Goal: Information Seeking & Learning: Learn about a topic

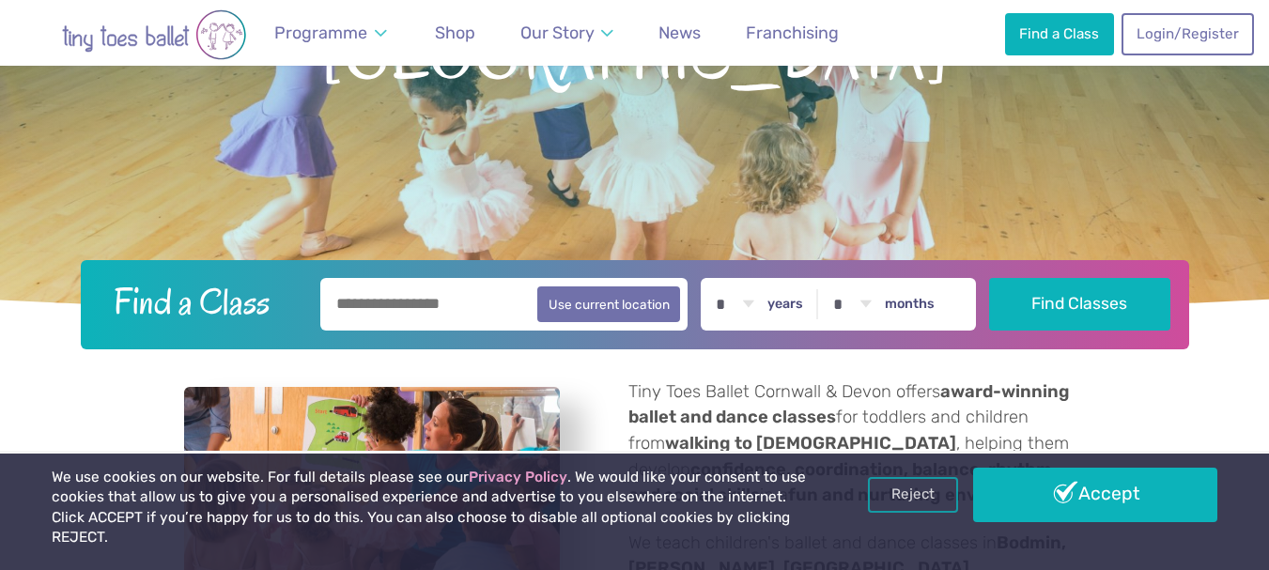
scroll to position [376, 0]
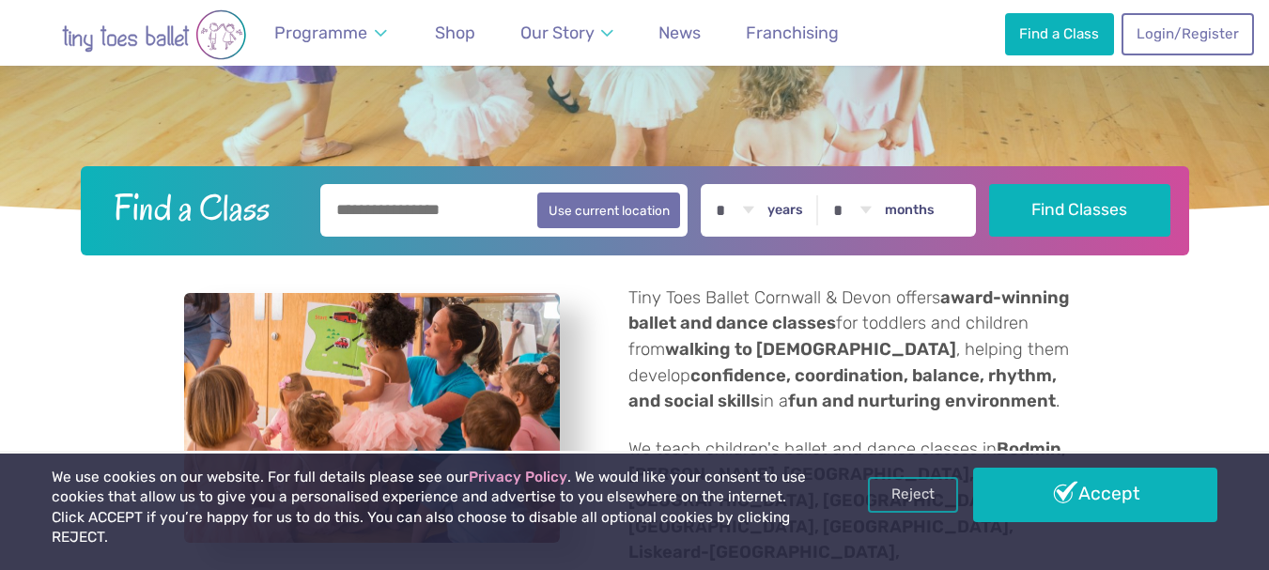
click at [466, 208] on input "text" at bounding box center [504, 210] width 368 height 53
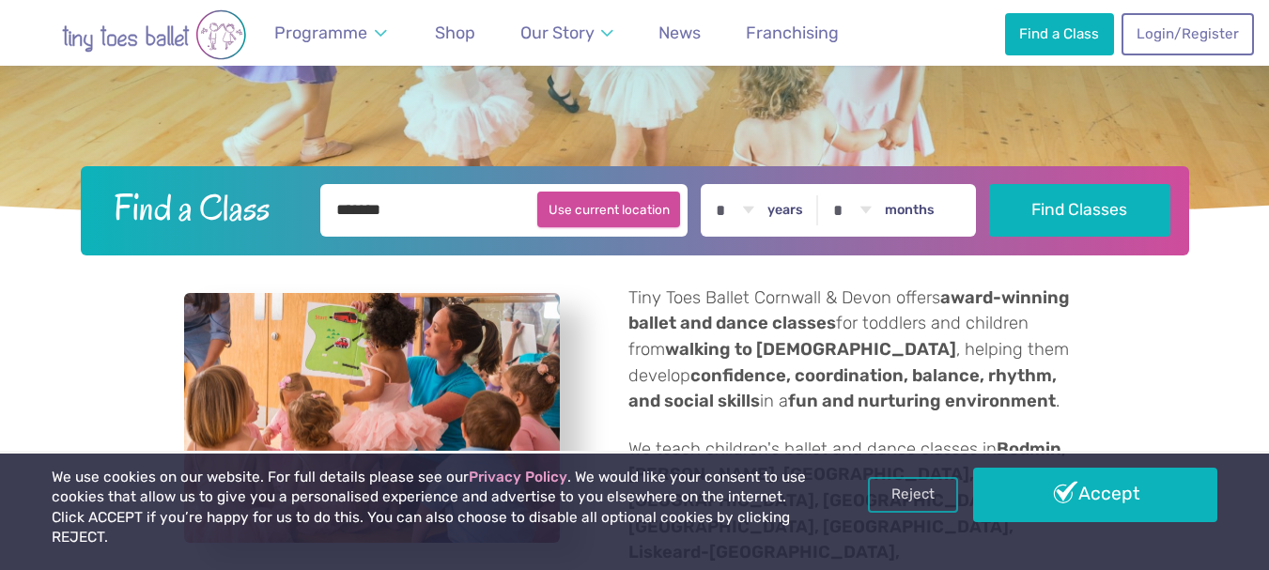
click at [606, 212] on button "Use current location" at bounding box center [609, 210] width 144 height 36
click at [380, 203] on input "**********" at bounding box center [504, 210] width 368 height 53
type input "*"
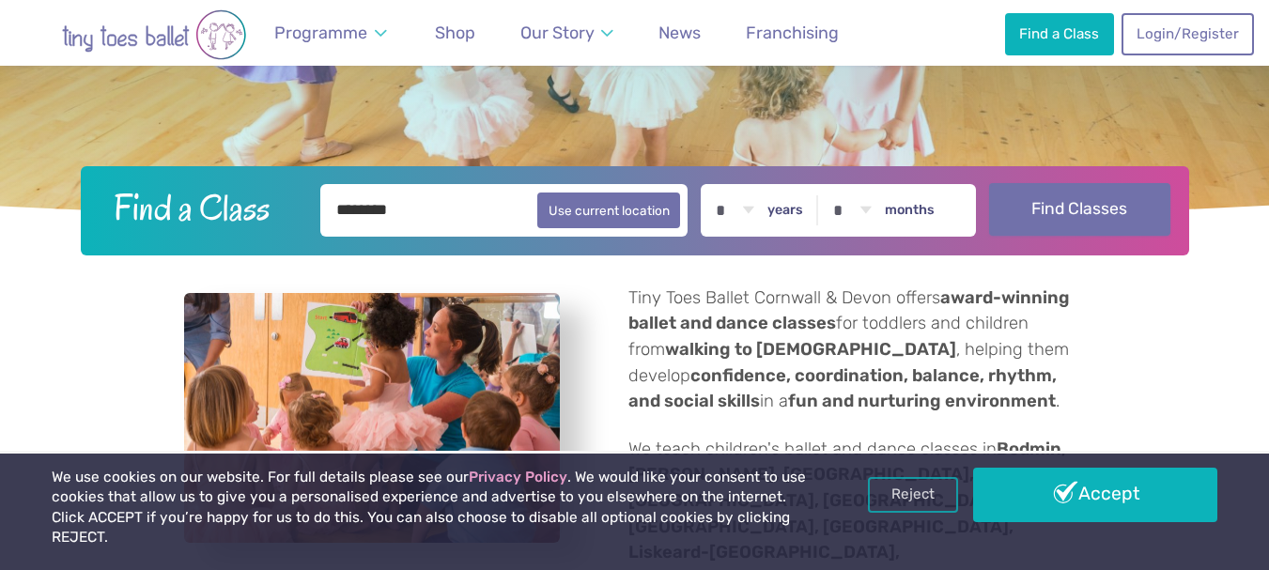
type input "********"
click at [1059, 218] on button "Find Classes" at bounding box center [1079, 209] width 181 height 53
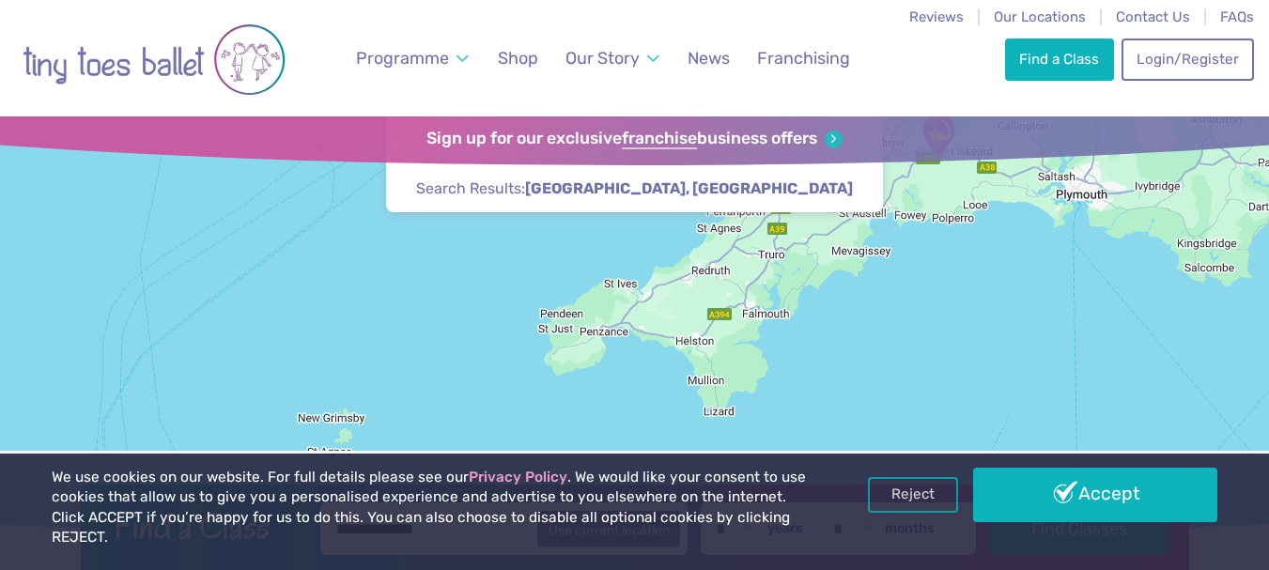
drag, startPoint x: 441, startPoint y: 361, endPoint x: 894, endPoint y: 223, distance: 474.3
click at [894, 223] on div at bounding box center [634, 330] width 1269 height 428
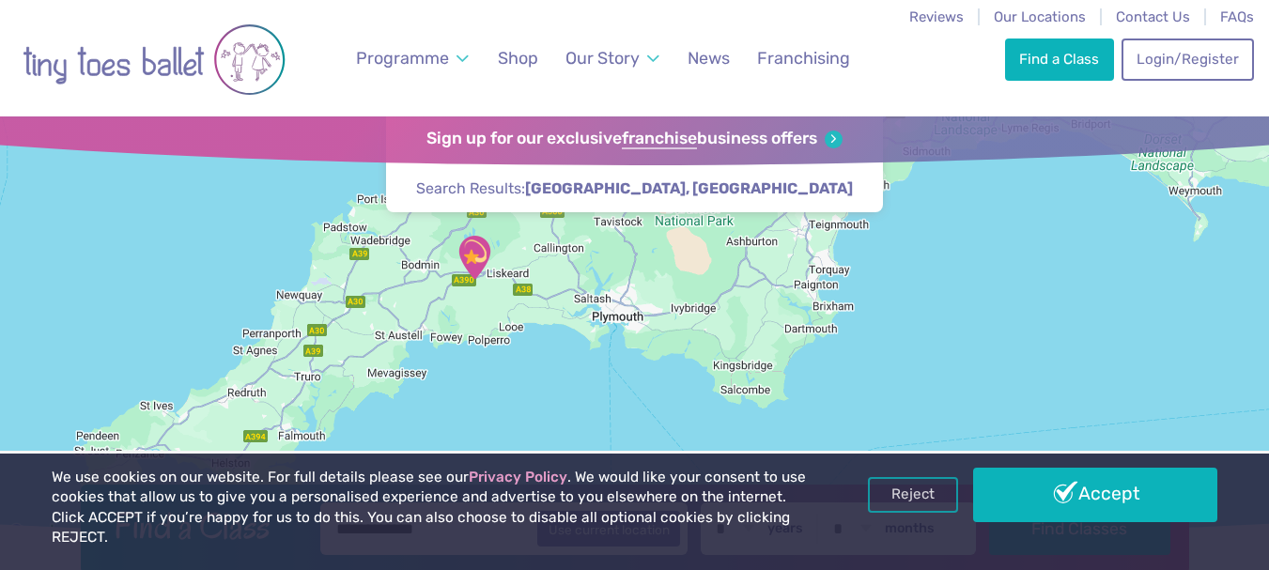
drag, startPoint x: 1146, startPoint y: 233, endPoint x: 631, endPoint y: 362, distance: 530.6
click at [657, 362] on div at bounding box center [634, 330] width 1269 height 428
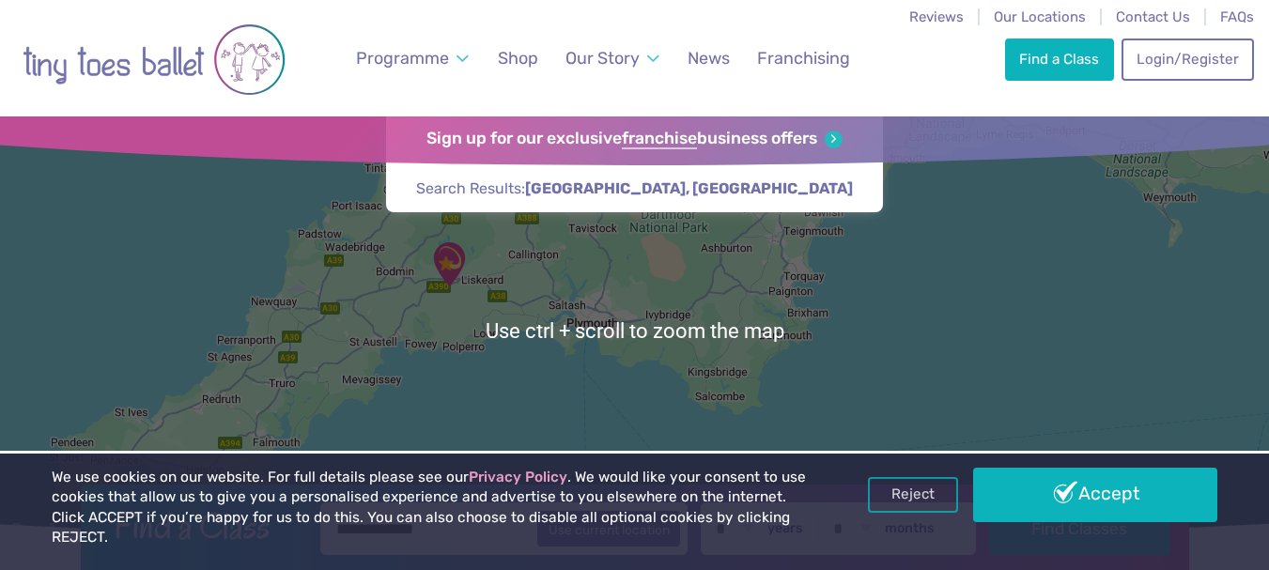
click at [568, 337] on div at bounding box center [634, 330] width 1269 height 428
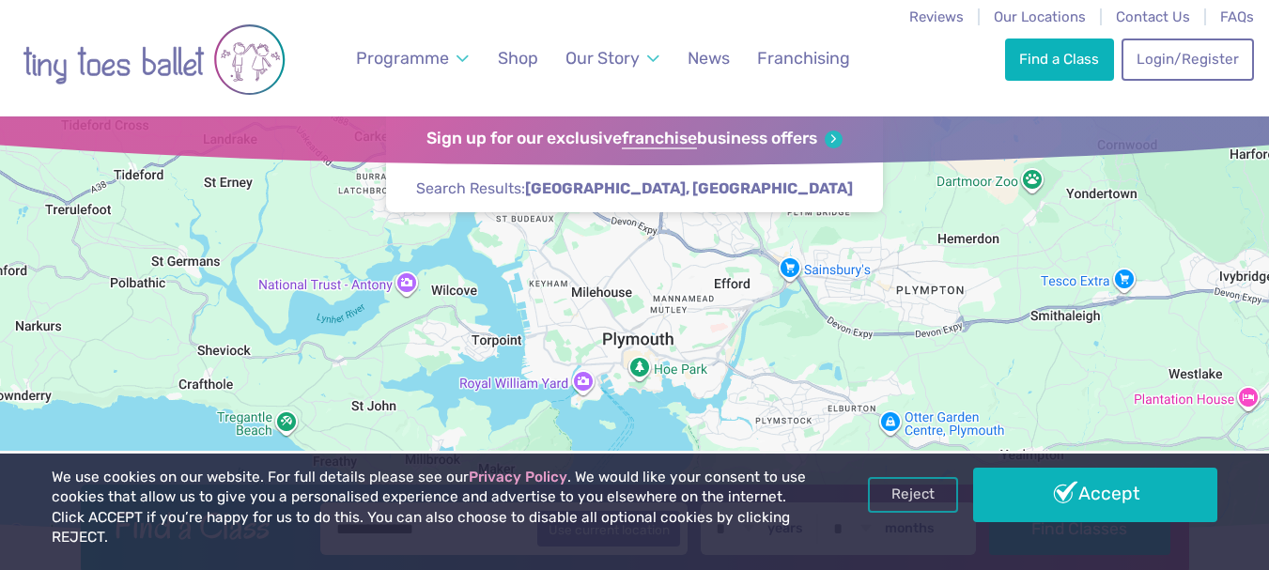
drag, startPoint x: 821, startPoint y: 280, endPoint x: 645, endPoint y: 457, distance: 249.1
click at [645, 457] on div at bounding box center [634, 330] width 1269 height 428
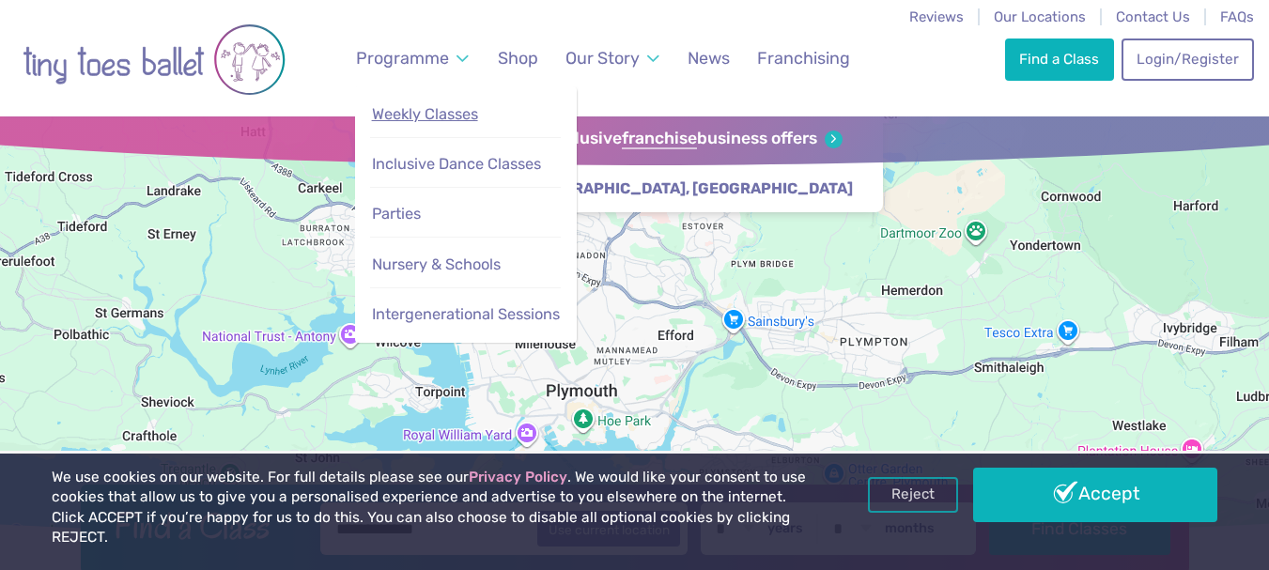
click at [455, 114] on span "Weekly Classes" at bounding box center [425, 114] width 106 height 18
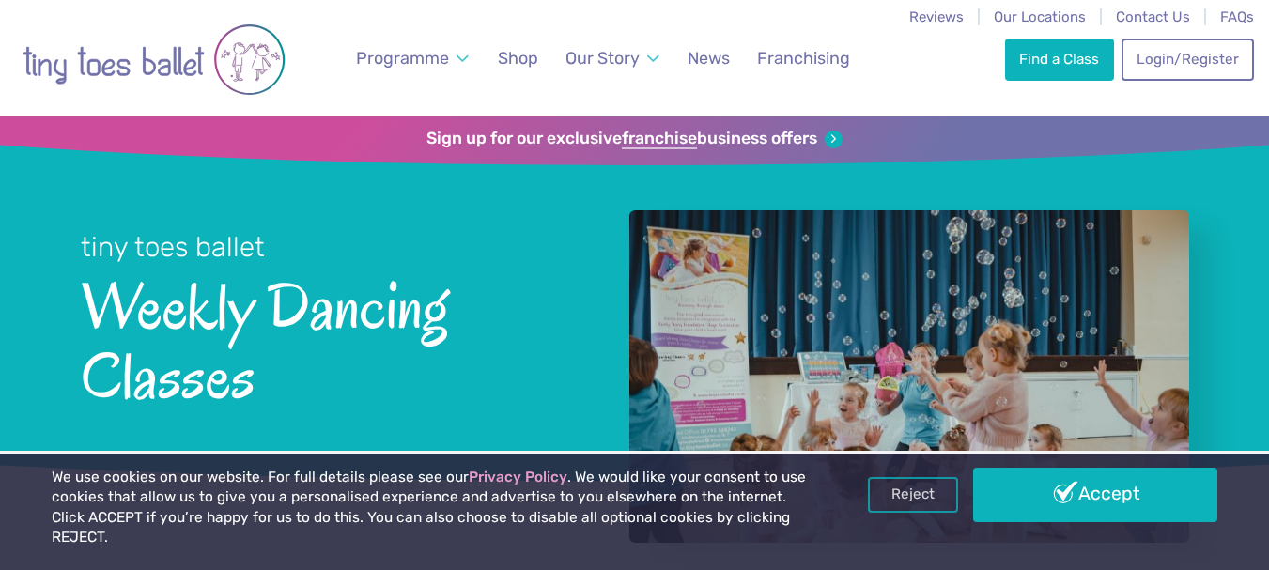
click at [289, 437] on h1 "tiny toes ballet Weekly Dancing Classes" at bounding box center [330, 315] width 499 height 300
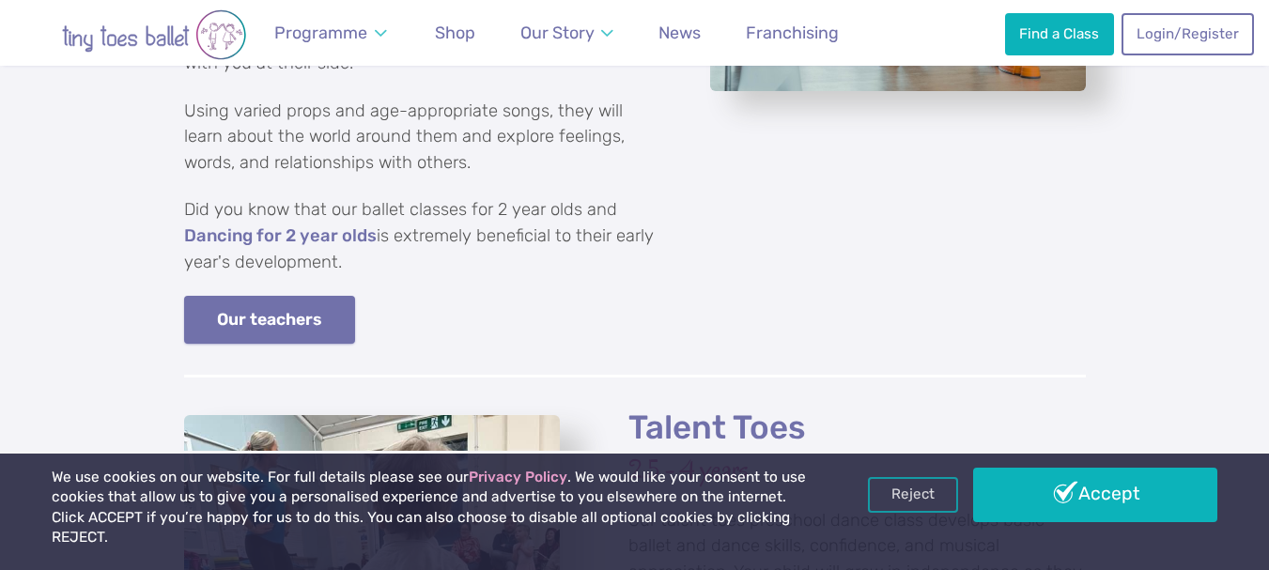
scroll to position [2348, 0]
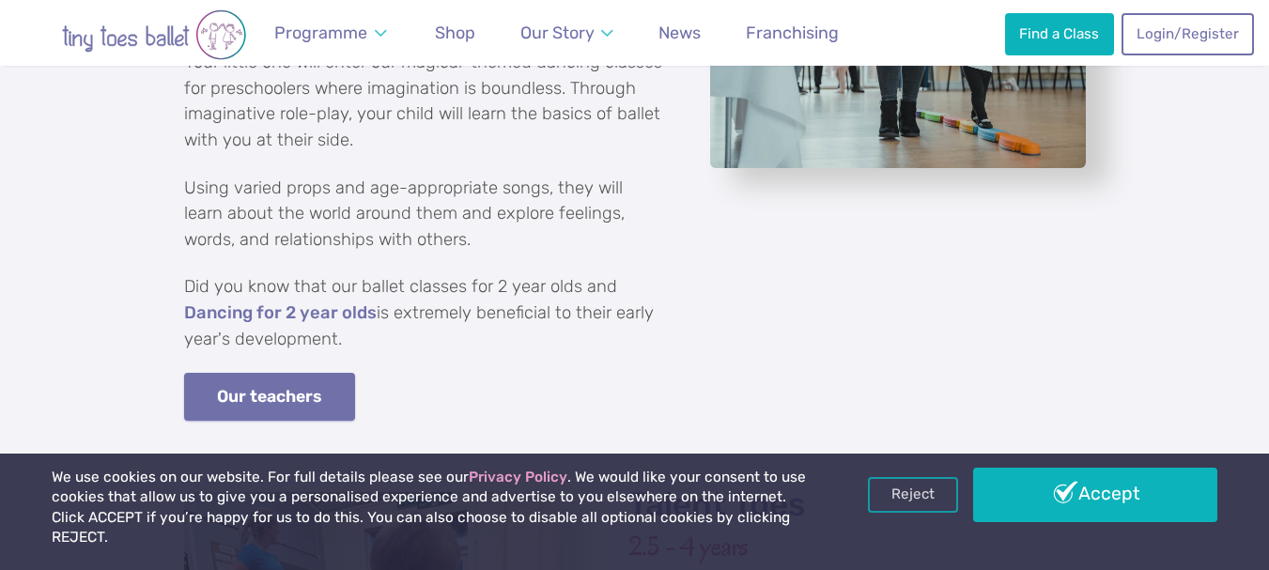
click at [295, 373] on link "Our teachers" at bounding box center [270, 397] width 172 height 48
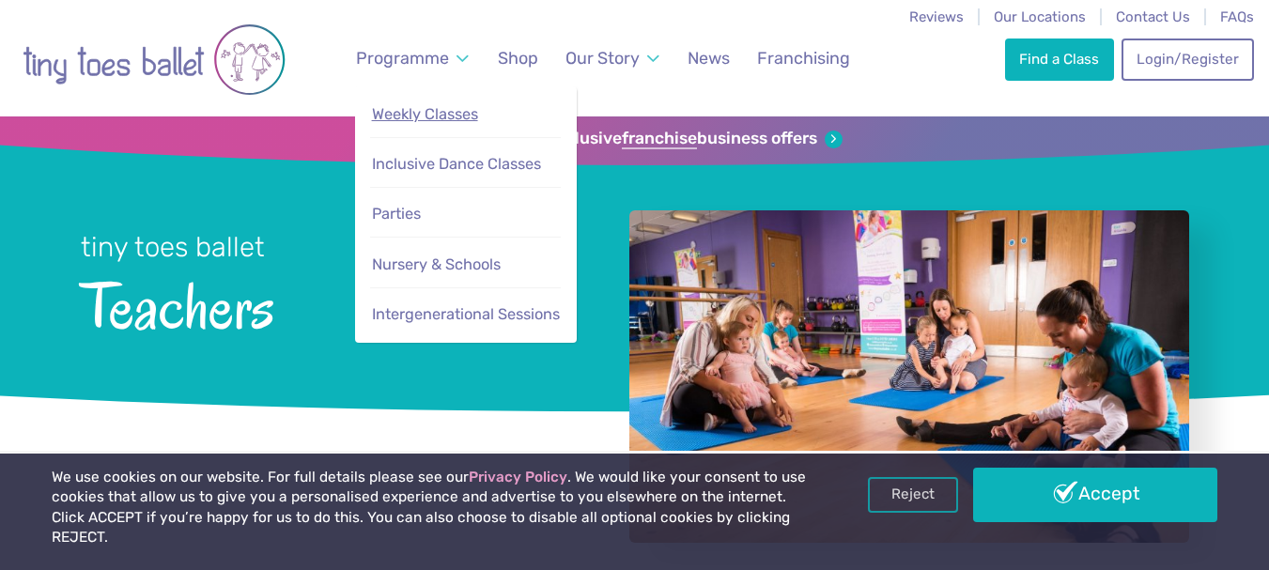
click at [438, 106] on span "Weekly Classes" at bounding box center [425, 114] width 106 height 18
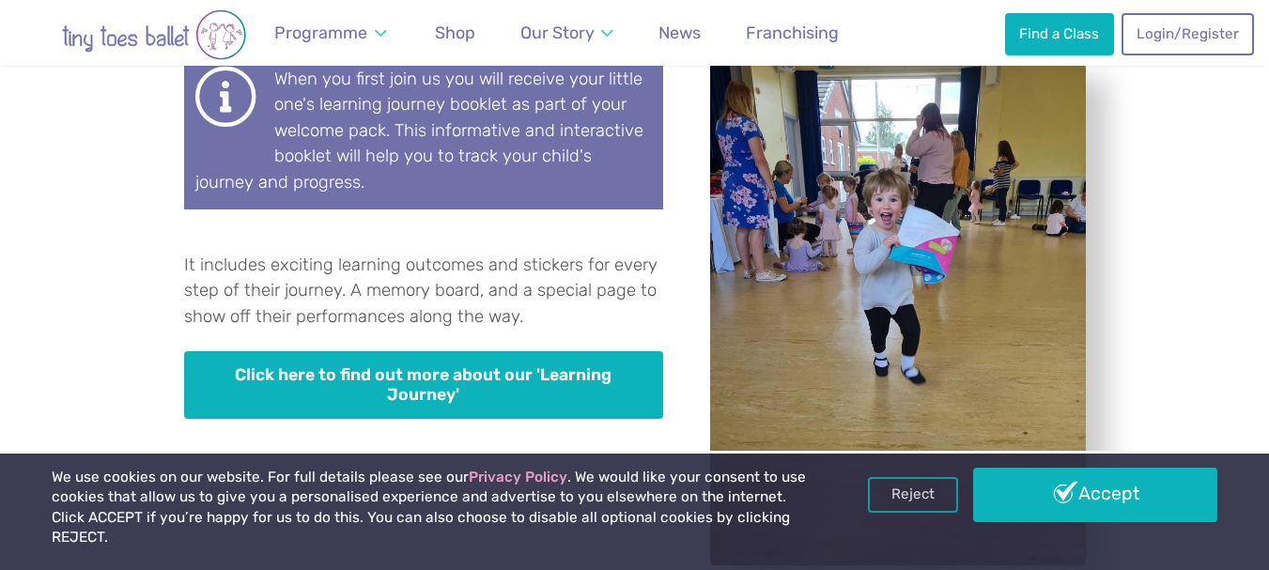
scroll to position [5694, 0]
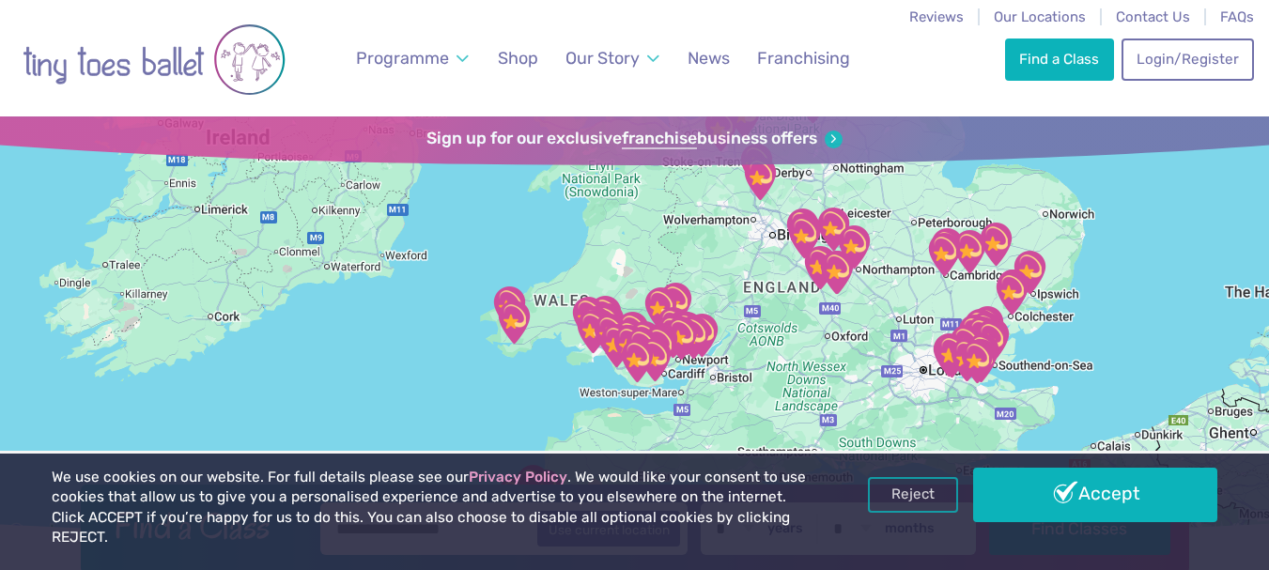
drag, startPoint x: 645, startPoint y: 376, endPoint x: 673, endPoint y: 184, distance: 193.6
click at [673, 184] on div at bounding box center [634, 330] width 1269 height 428
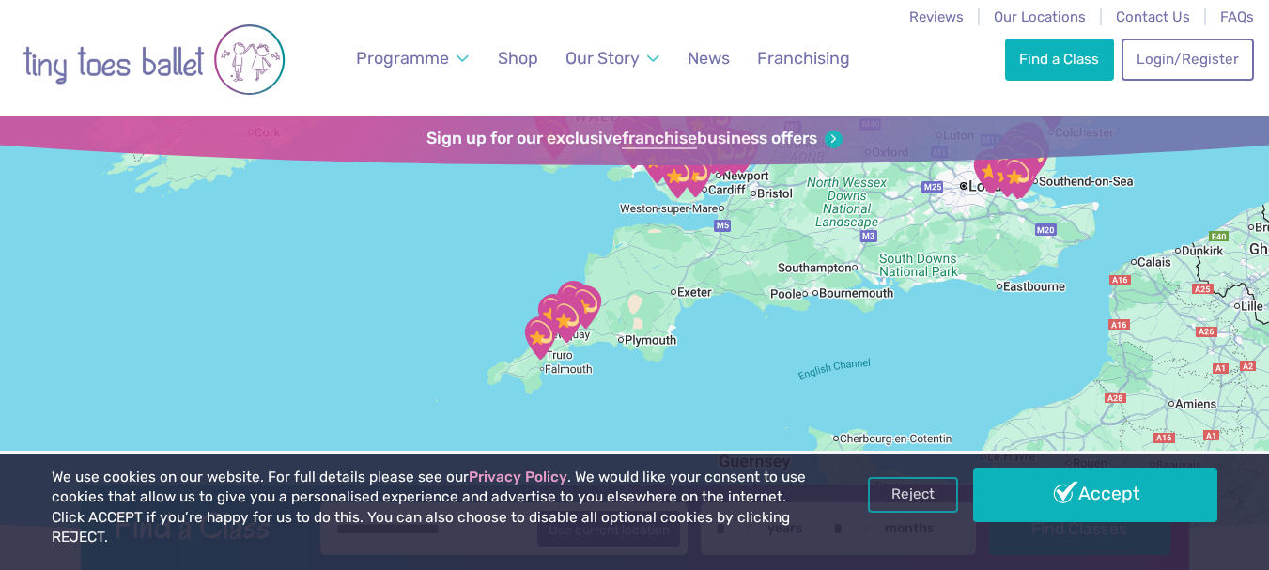
drag, startPoint x: 696, startPoint y: 394, endPoint x: 736, endPoint y: 226, distance: 172.0
click at [736, 226] on div at bounding box center [634, 330] width 1269 height 428
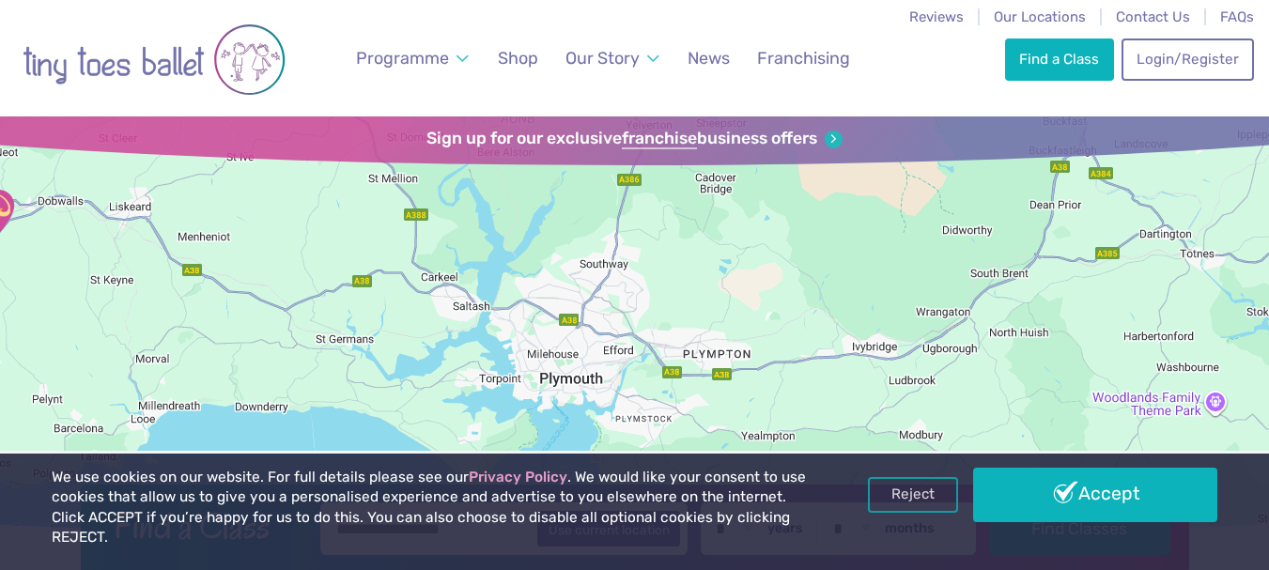
drag, startPoint x: 412, startPoint y: 302, endPoint x: 618, endPoint y: 469, distance: 264.5
click at [618, 469] on div at bounding box center [634, 330] width 1269 height 428
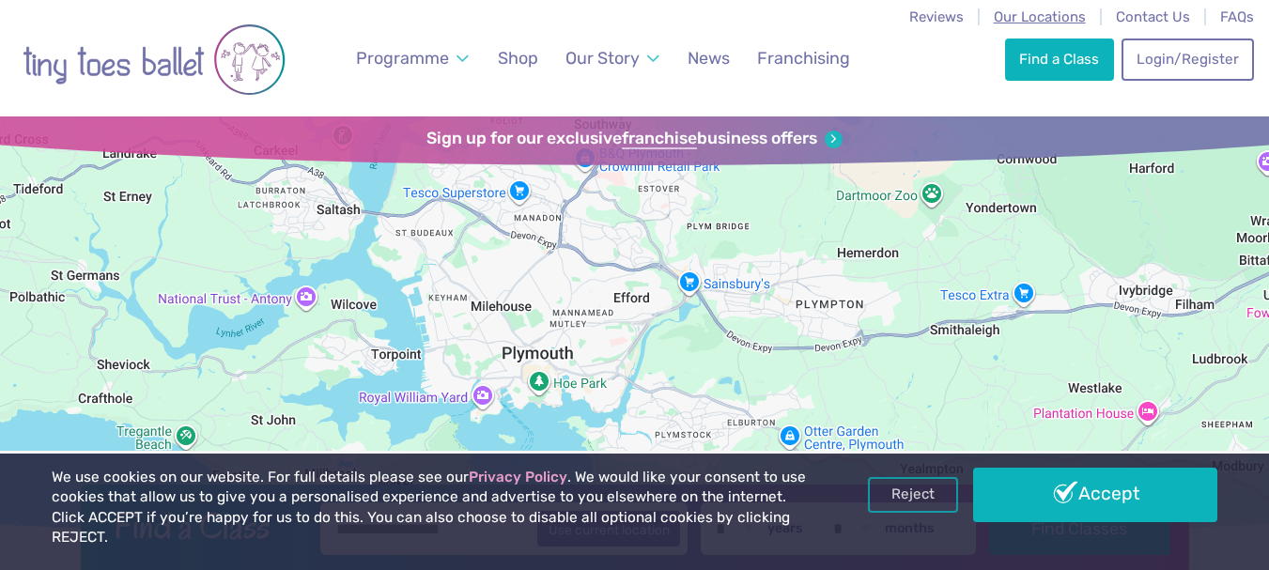
click at [1043, 20] on span "Our Locations" at bounding box center [1040, 16] width 92 height 17
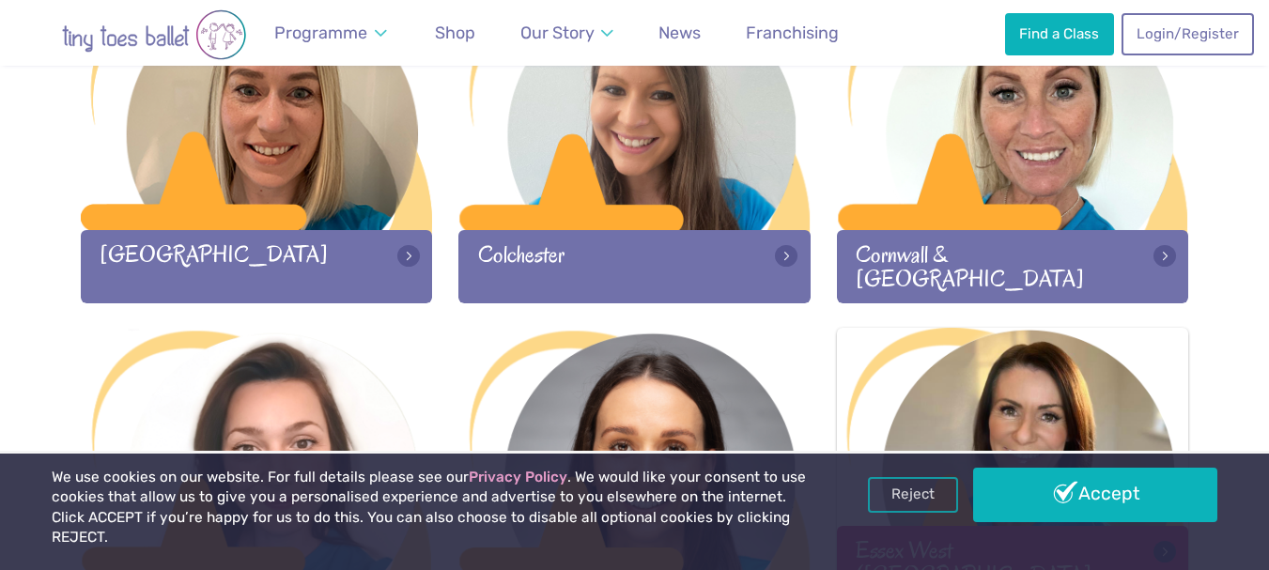
scroll to position [1033, 0]
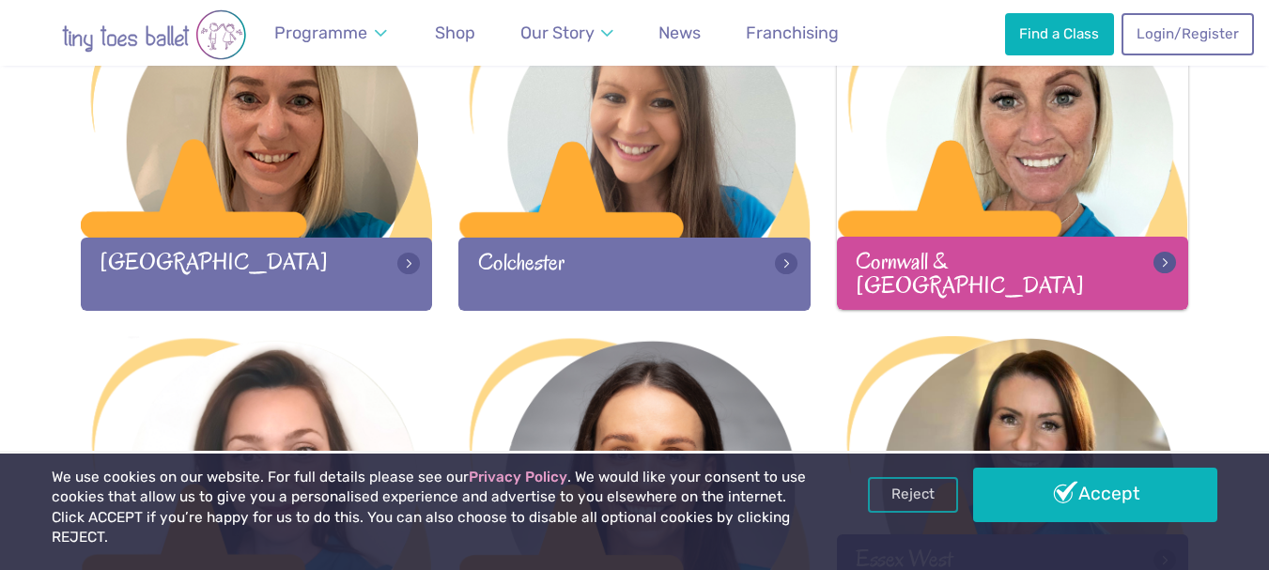
click at [1100, 260] on div "Cornwall & Devon" at bounding box center [1013, 273] width 352 height 72
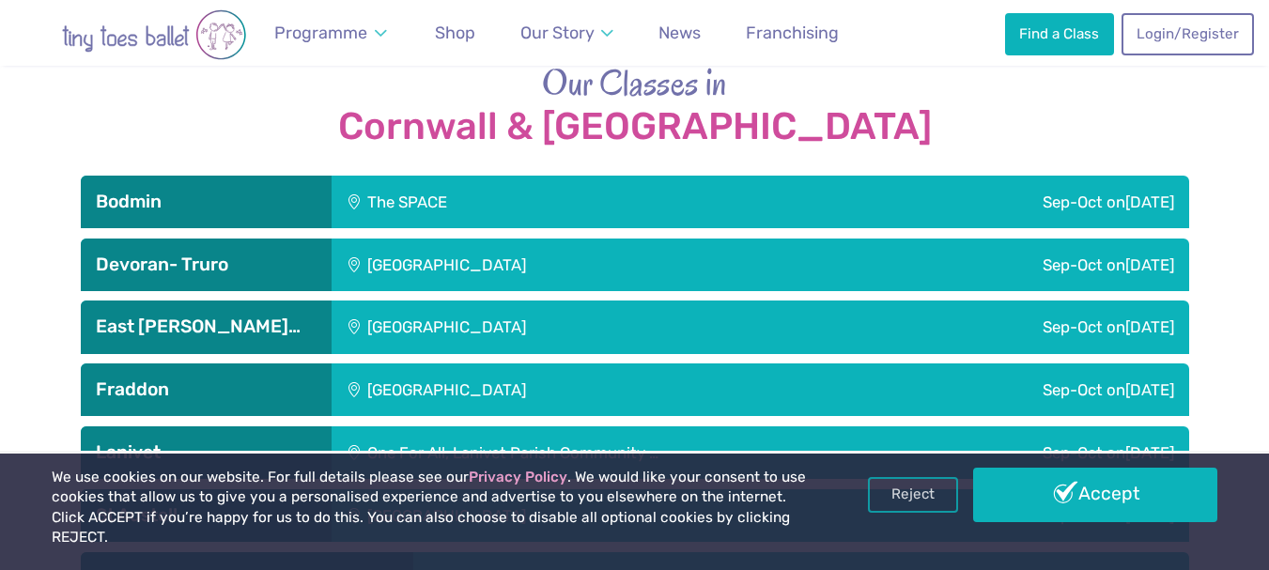
scroll to position [2630, 0]
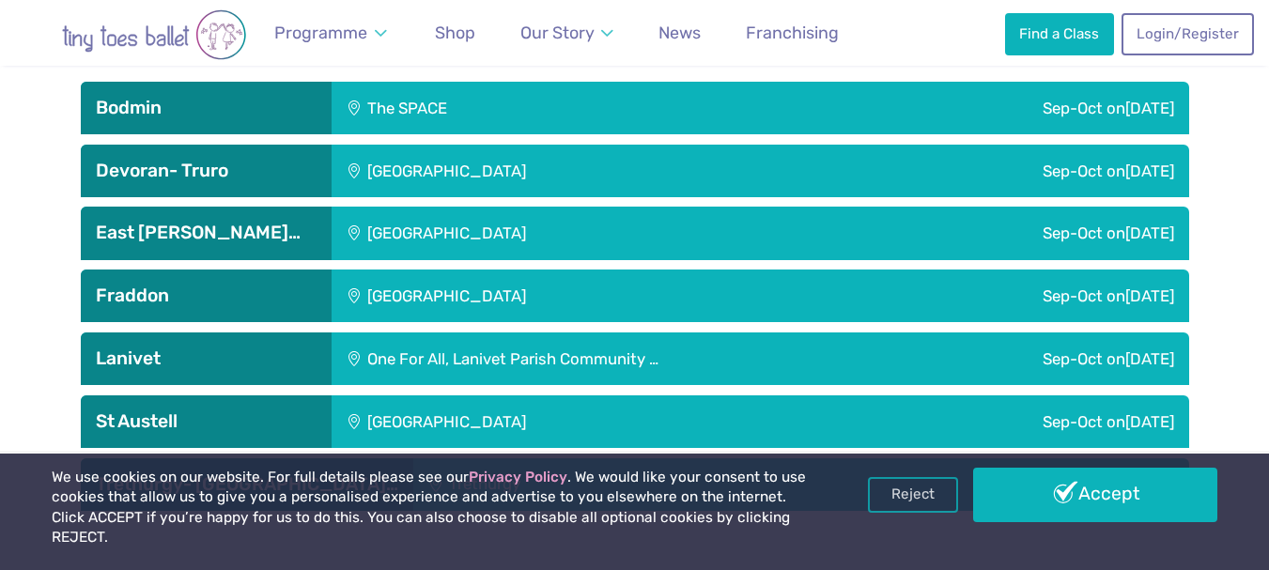
click at [404, 82] on div "The SPACE" at bounding box center [524, 108] width 384 height 53
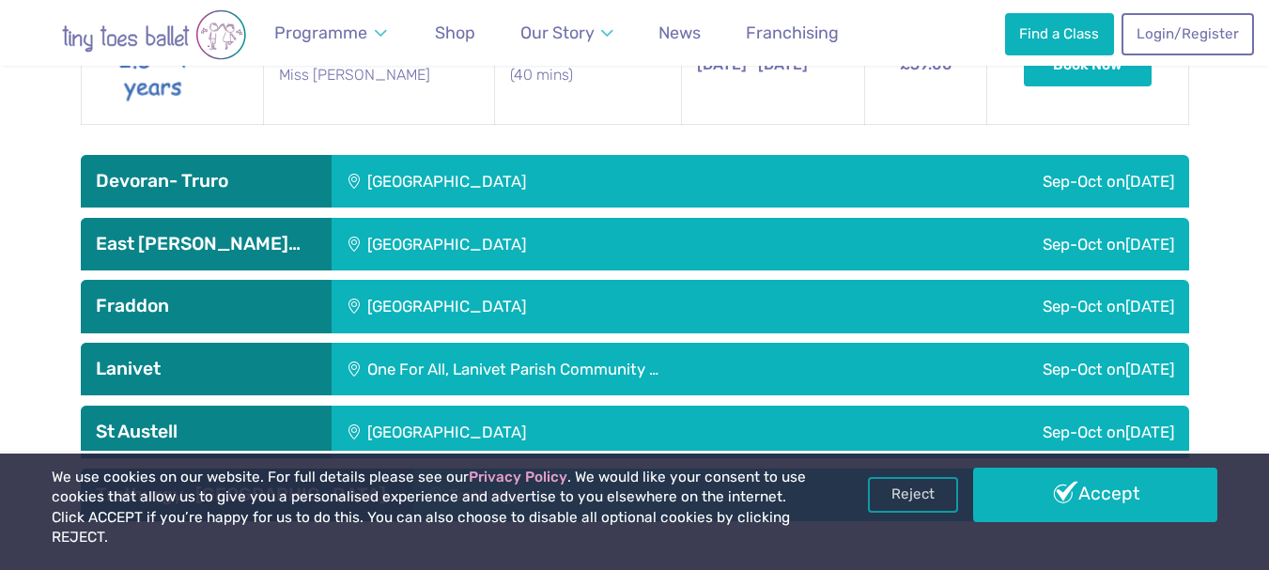
scroll to position [3100, 0]
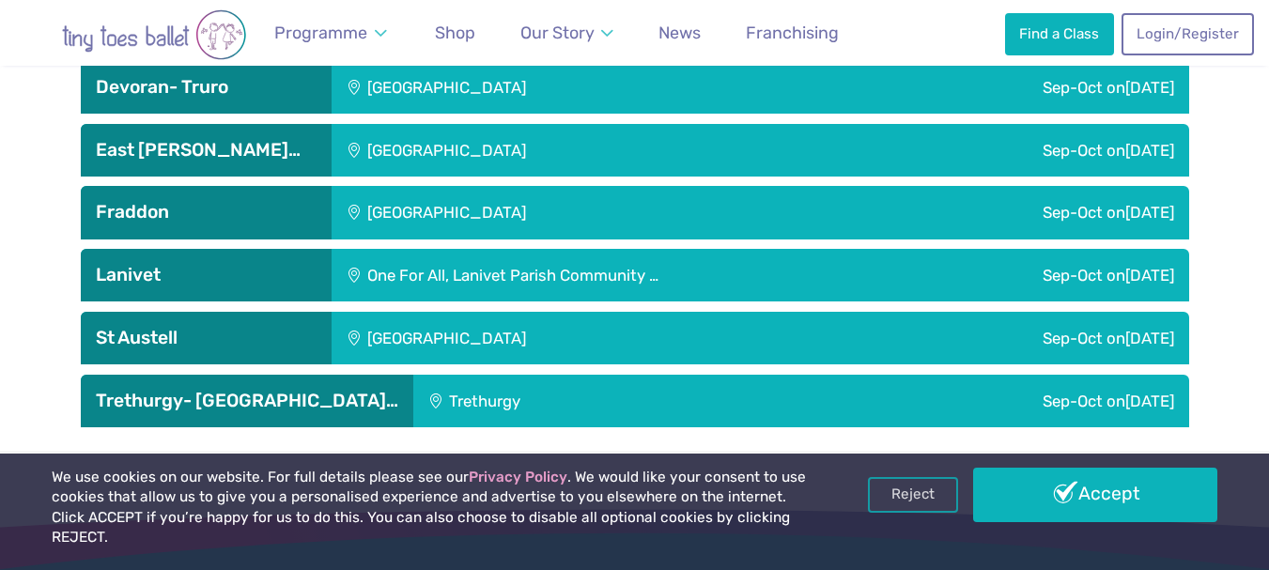
click at [660, 312] on div "[GEOGRAPHIC_DATA]" at bounding box center [574, 338] width 485 height 53
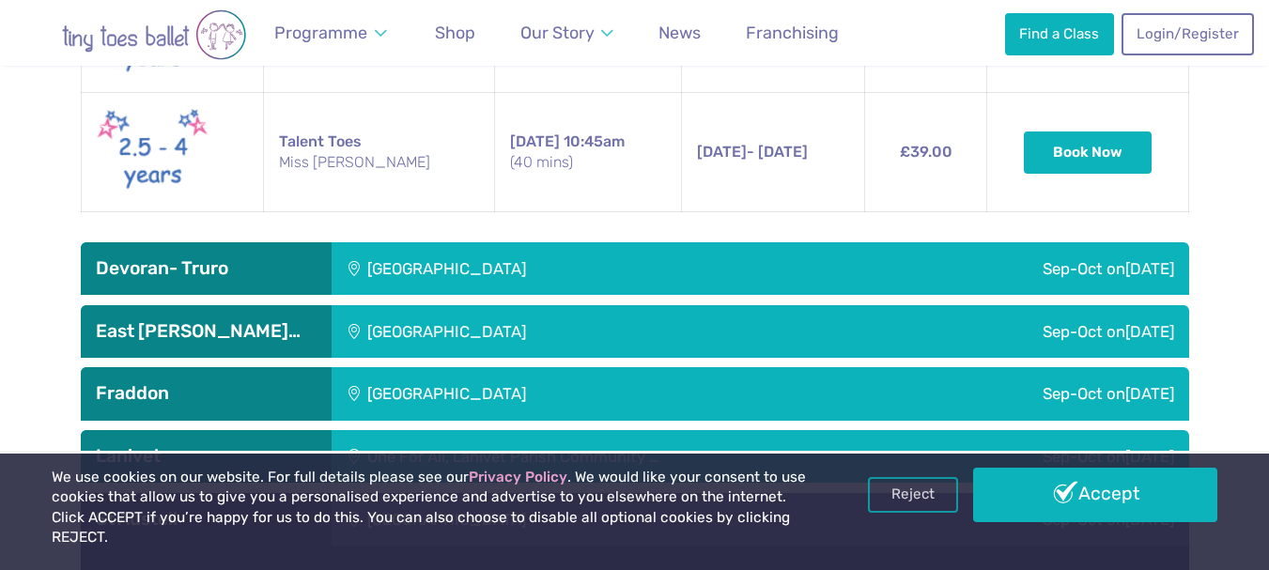
scroll to position [2912, 0]
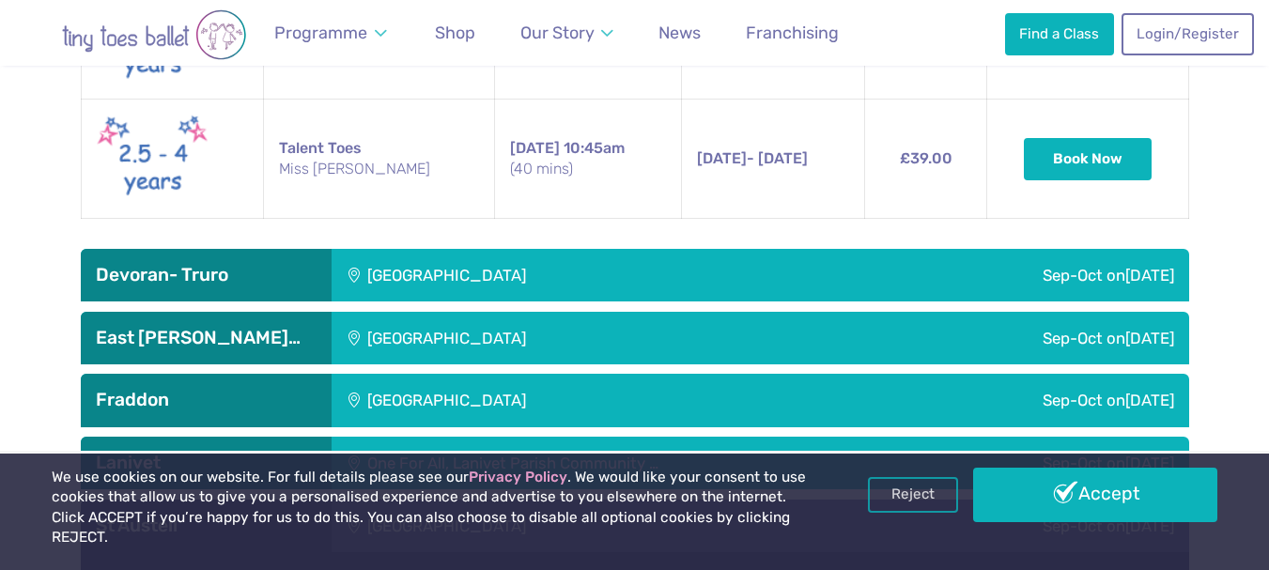
click at [626, 312] on div "[GEOGRAPHIC_DATA]" at bounding box center [574, 338] width 485 height 53
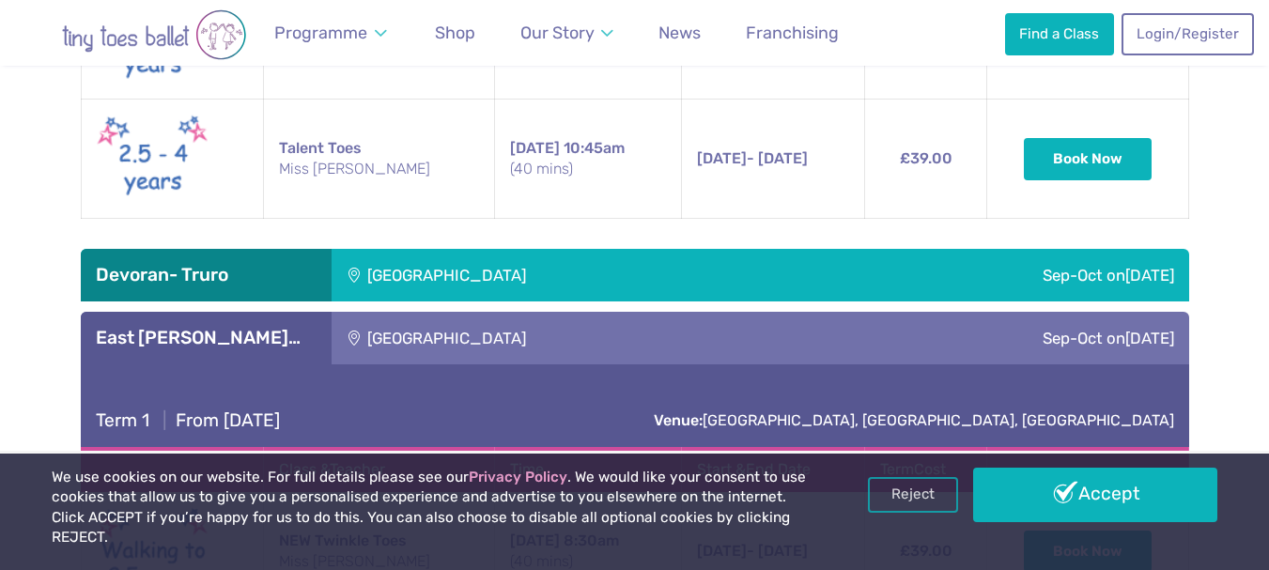
click at [628, 249] on div "[GEOGRAPHIC_DATA]" at bounding box center [574, 275] width 485 height 53
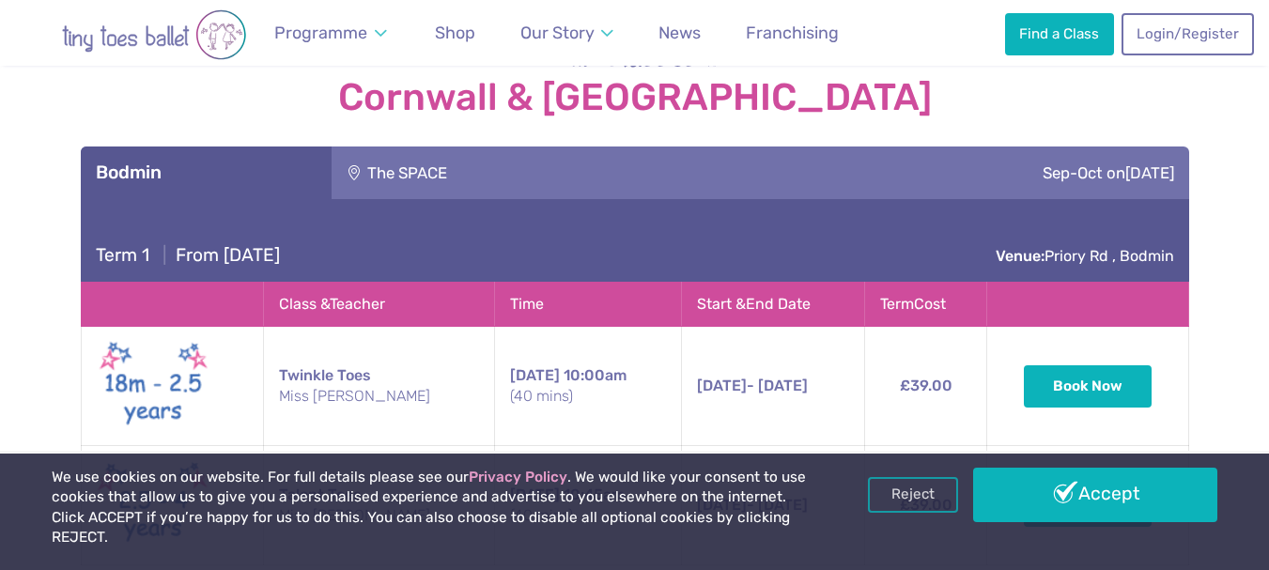
scroll to position [2536, 0]
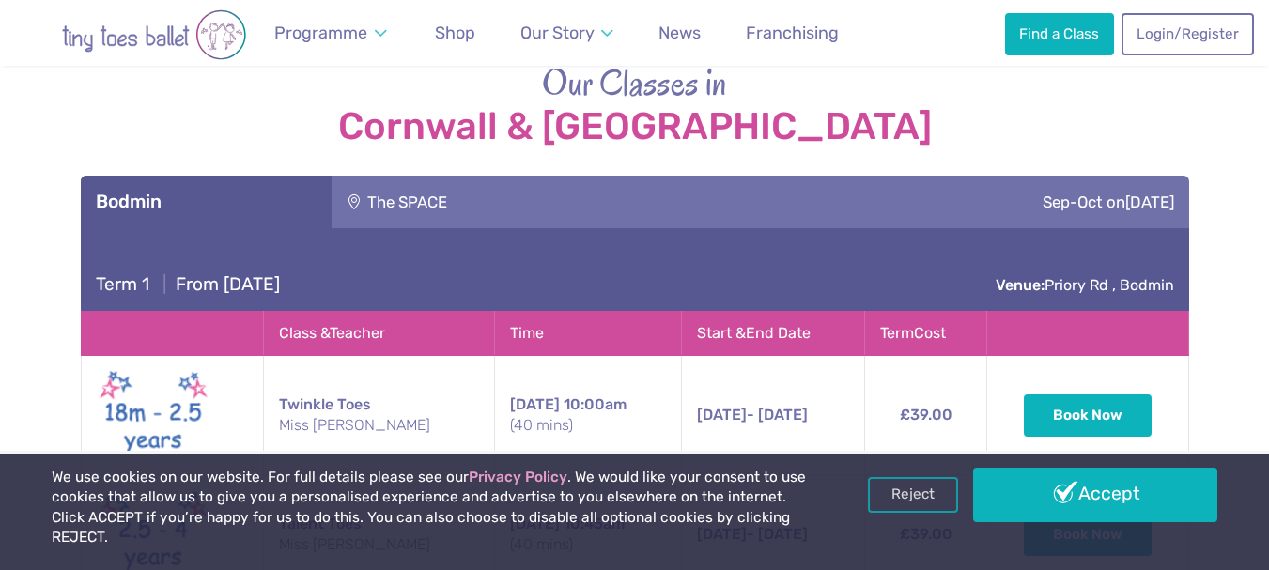
click at [587, 176] on div "The SPACE" at bounding box center [524, 202] width 384 height 53
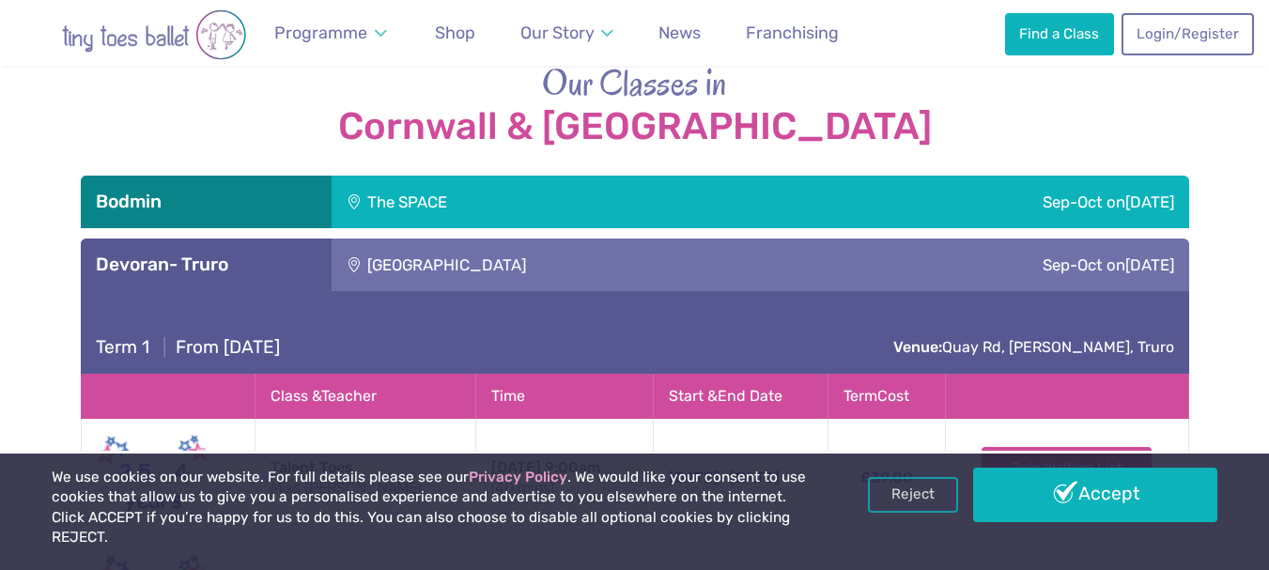
click at [515, 239] on div "[GEOGRAPHIC_DATA]" at bounding box center [574, 265] width 485 height 53
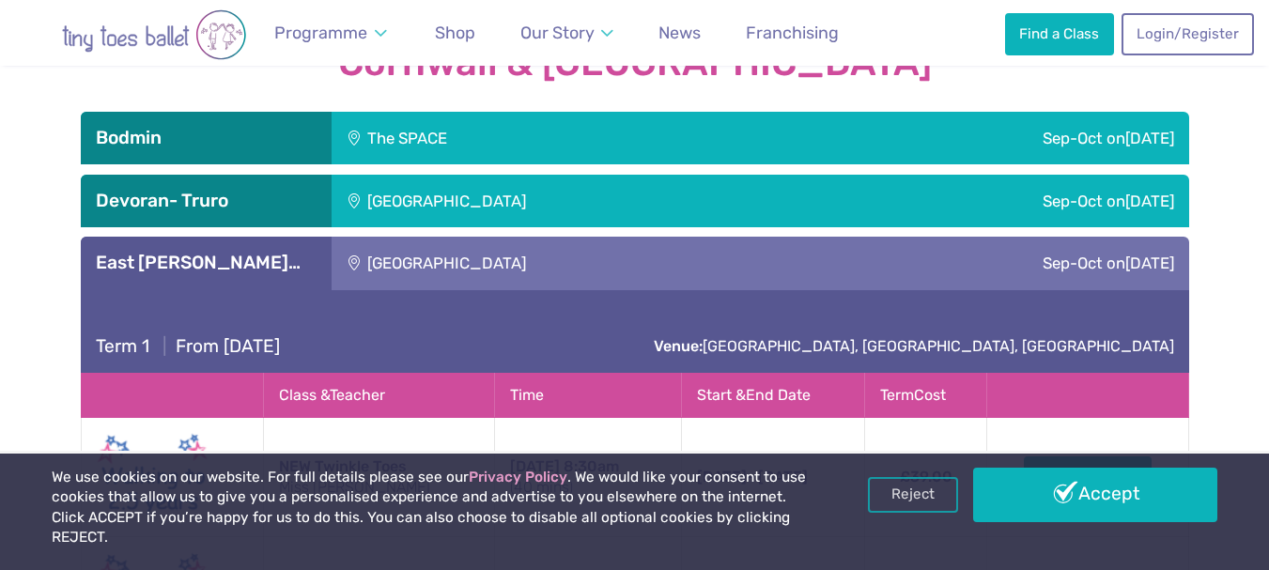
scroll to position [2630, 0]
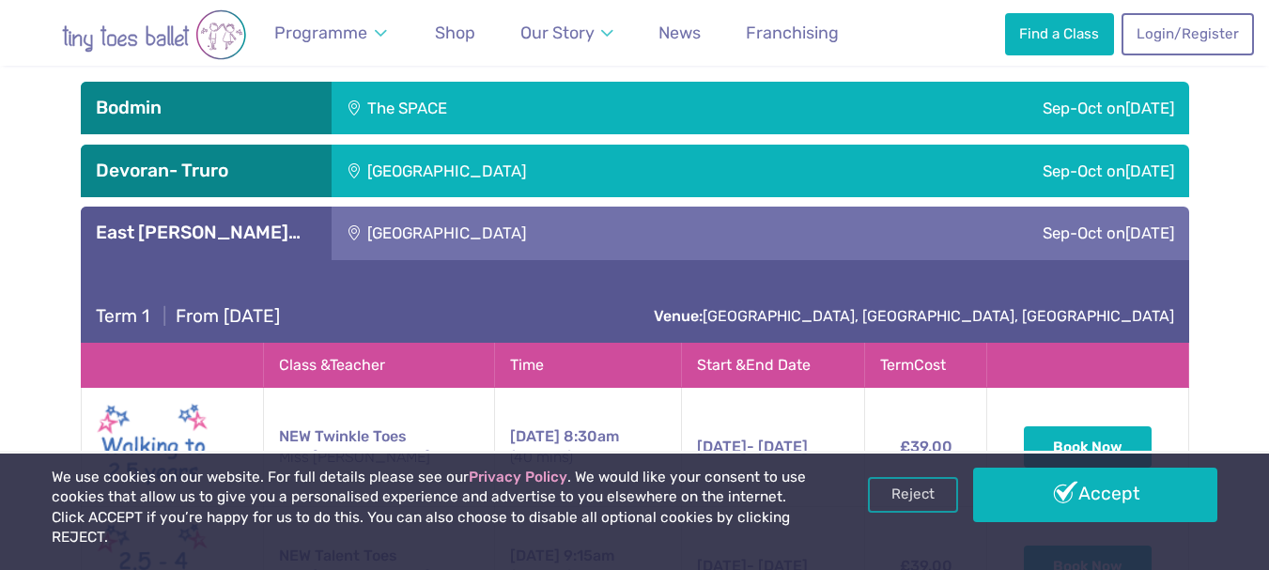
click at [512, 209] on div "[GEOGRAPHIC_DATA]" at bounding box center [574, 233] width 485 height 53
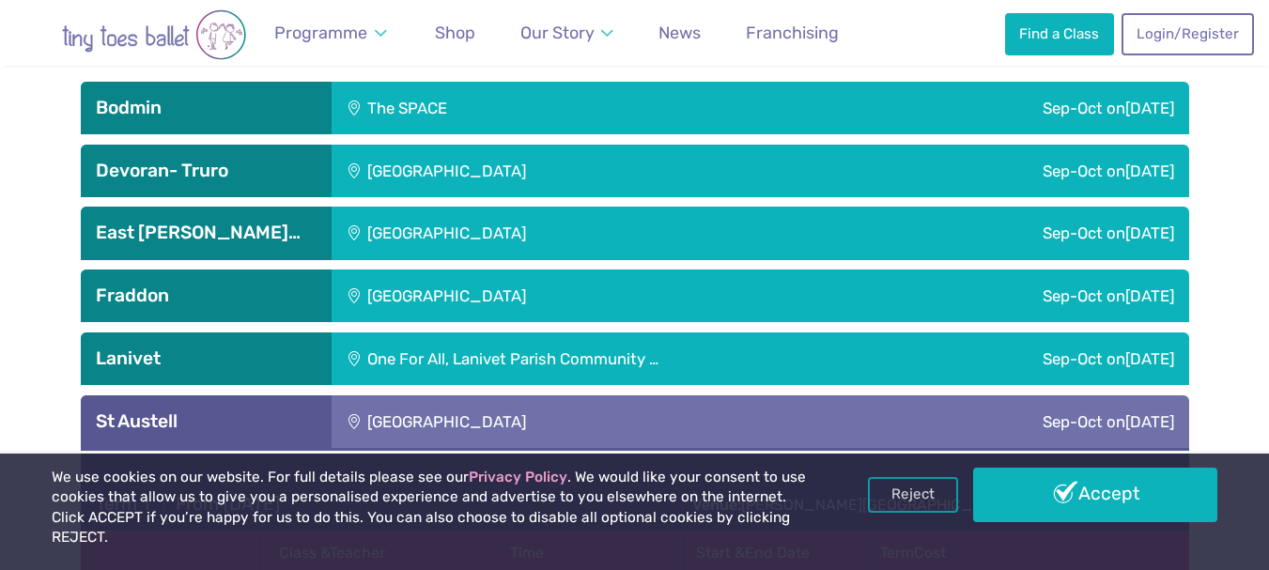
click at [500, 270] on div "[GEOGRAPHIC_DATA]" at bounding box center [574, 296] width 485 height 53
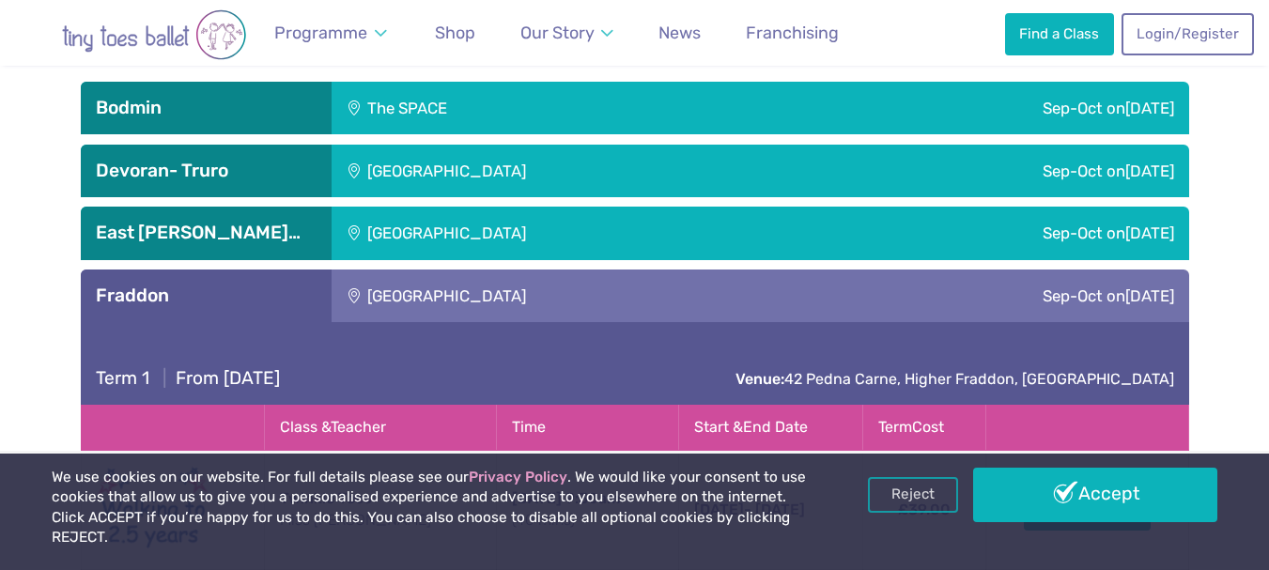
click at [500, 270] on div "[GEOGRAPHIC_DATA]" at bounding box center [574, 296] width 485 height 53
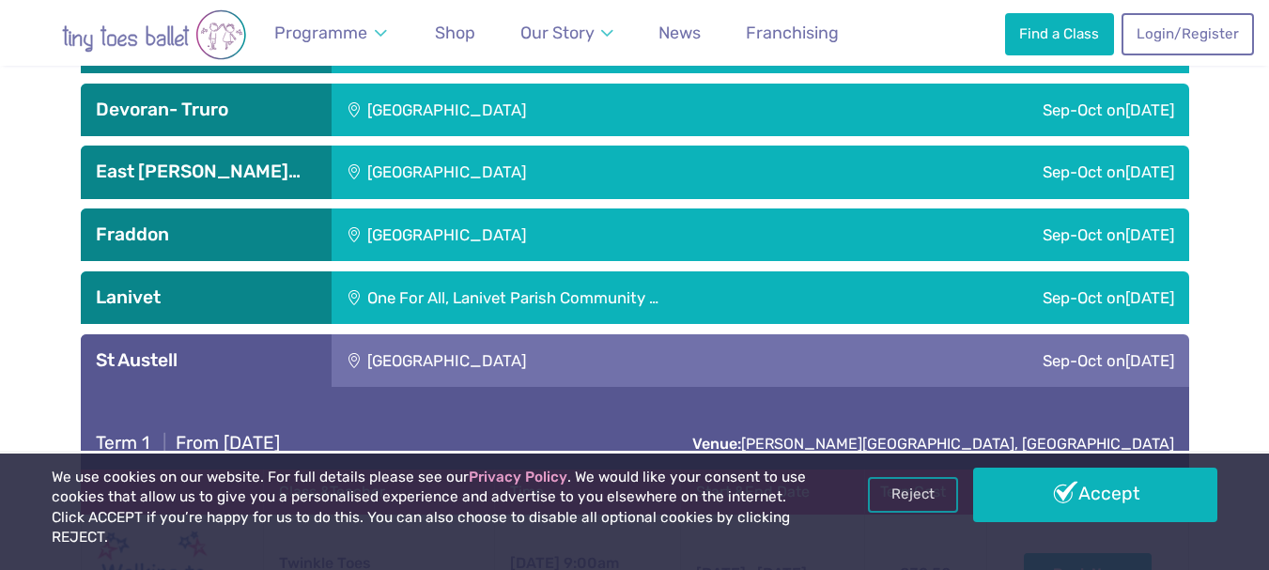
scroll to position [2724, 0]
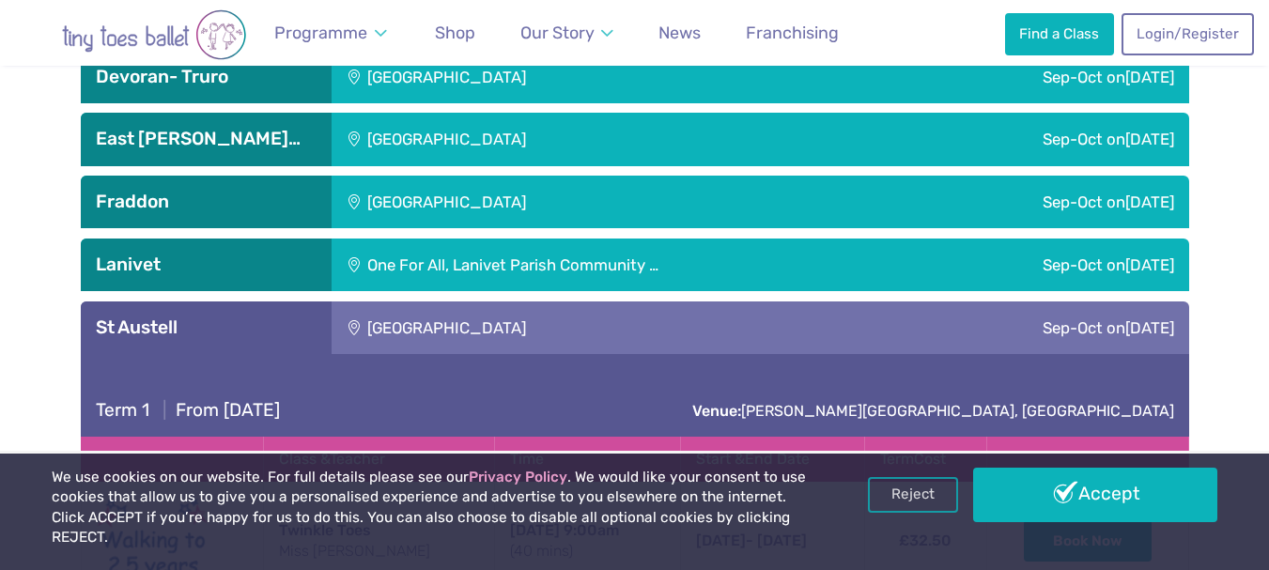
click at [481, 302] on div "[GEOGRAPHIC_DATA]" at bounding box center [574, 328] width 485 height 53
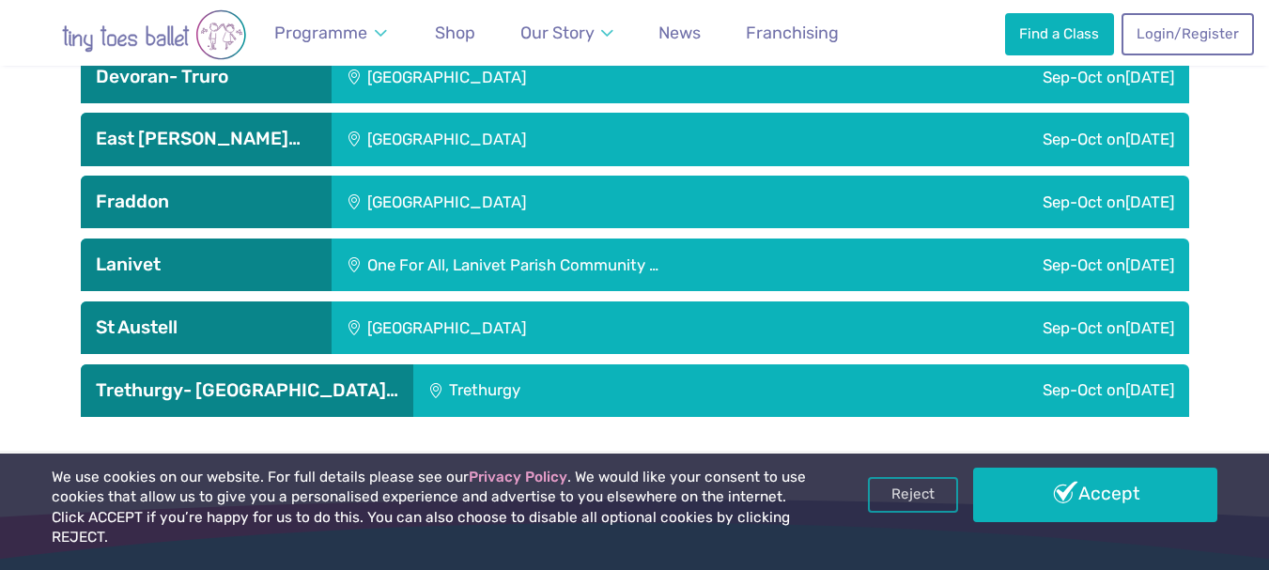
click at [481, 302] on div "[GEOGRAPHIC_DATA]" at bounding box center [574, 328] width 485 height 53
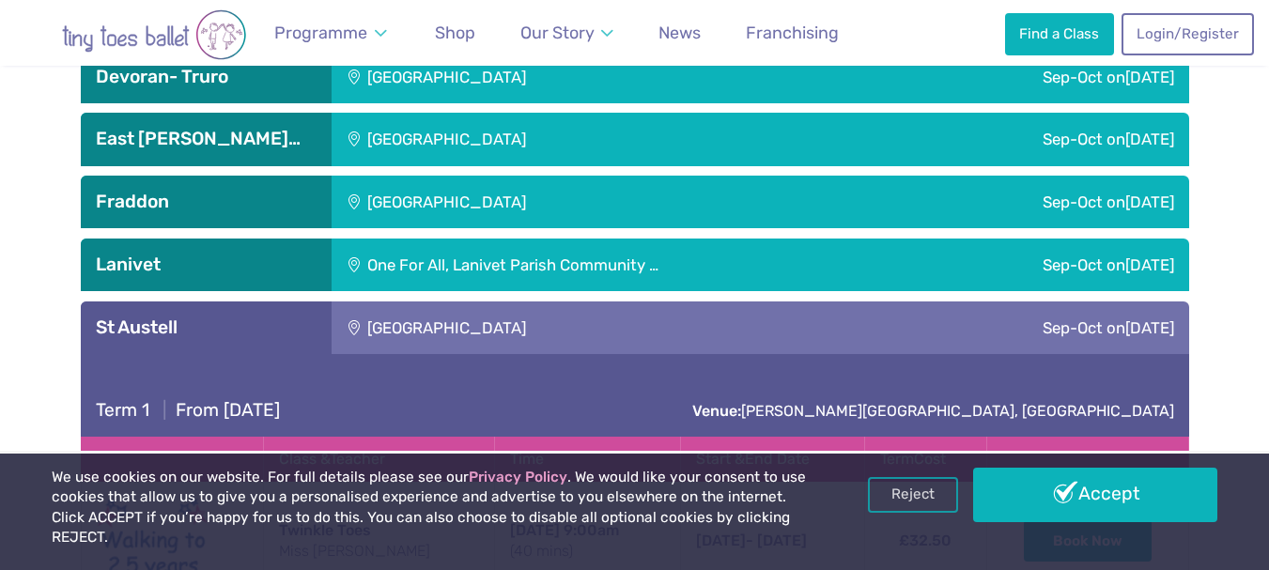
click at [481, 302] on div "[GEOGRAPHIC_DATA]" at bounding box center [574, 328] width 485 height 53
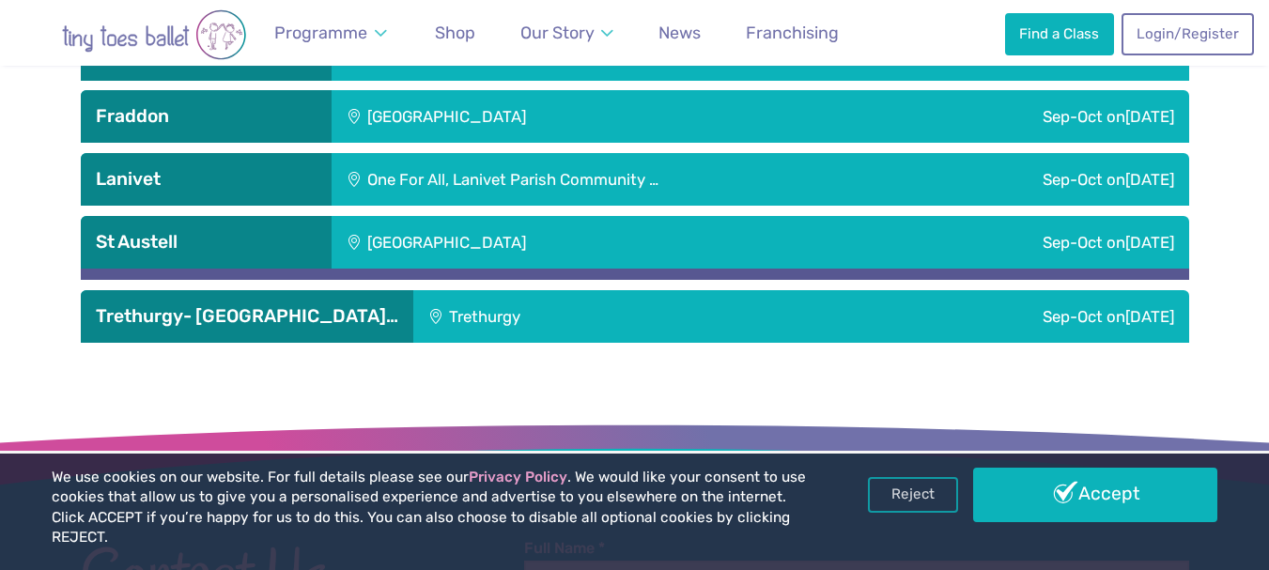
scroll to position [2912, 0]
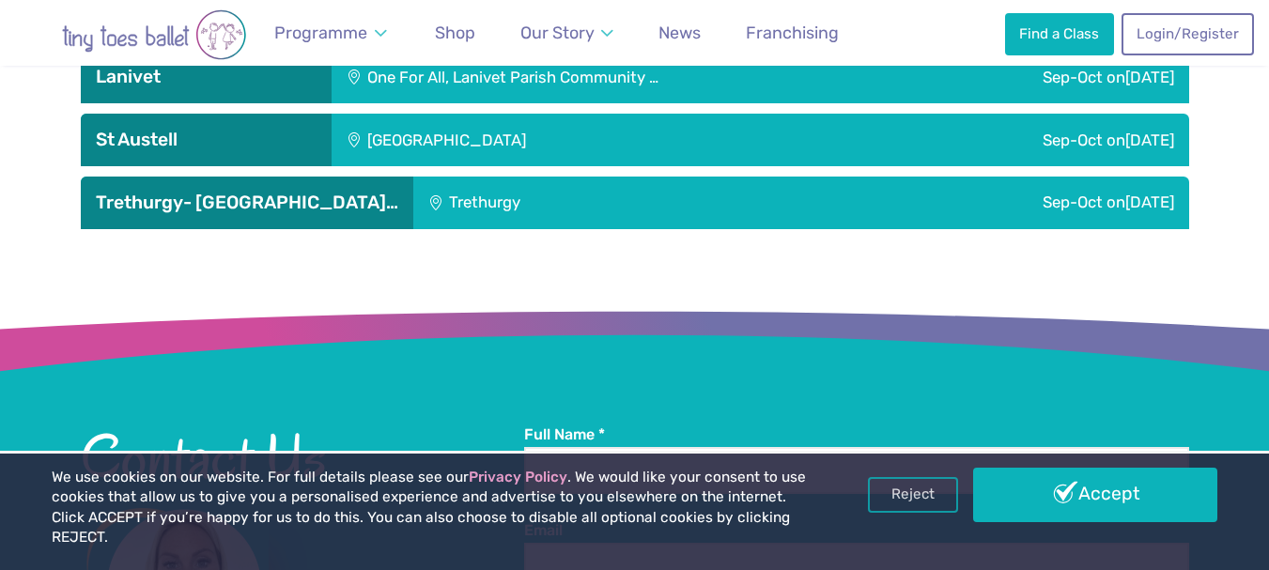
click at [531, 179] on div "Trethurgy" at bounding box center [580, 203] width 335 height 53
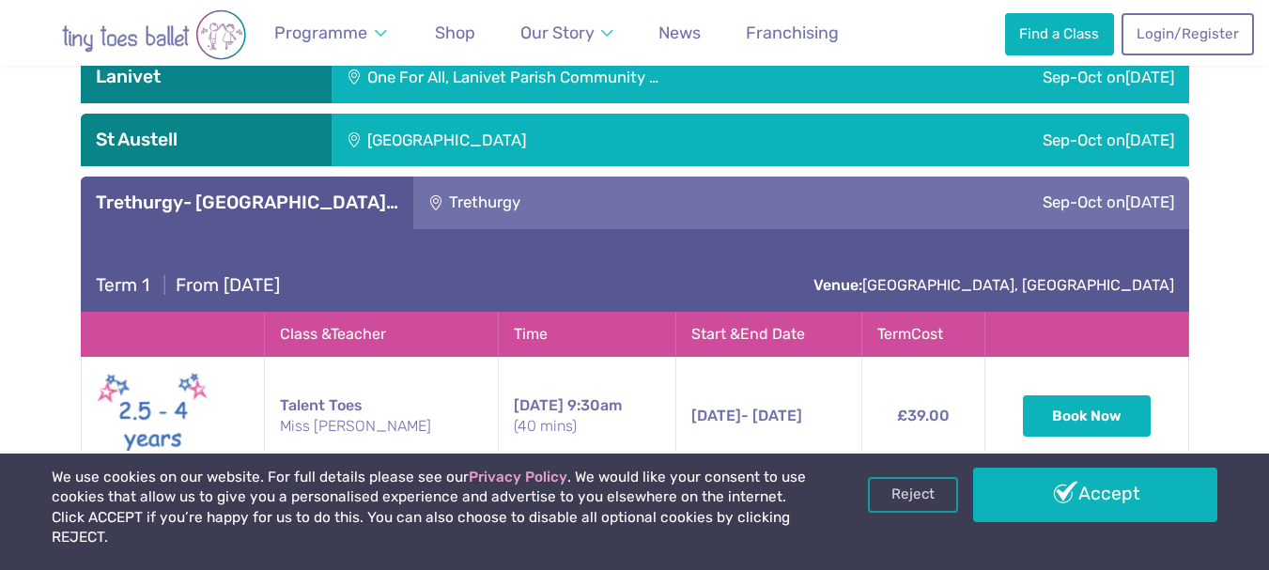
click at [531, 179] on div "Trethurgy" at bounding box center [580, 203] width 335 height 53
